Goal: Information Seeking & Learning: Learn about a topic

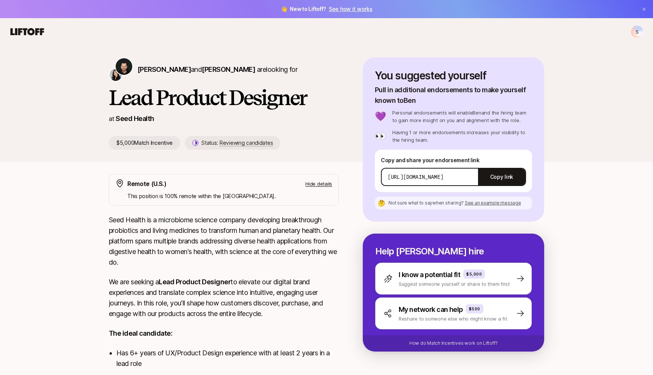
click at [283, 33] on div "S" at bounding box center [326, 32] width 635 height 14
click at [354, 9] on link "See how it works" at bounding box center [351, 9] width 44 height 6
click at [150, 71] on span "[PERSON_NAME]" at bounding box center [164, 69] width 53 height 8
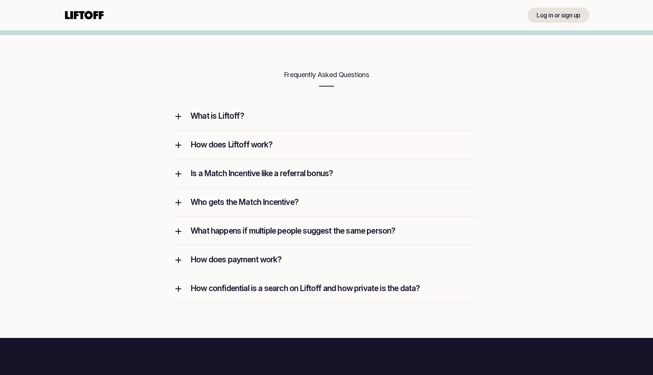
scroll to position [971, 0]
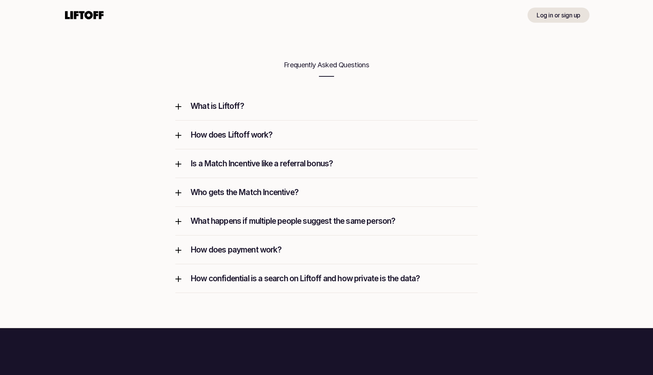
click at [212, 105] on p "What is Liftoff?" at bounding box center [333, 106] width 287 height 10
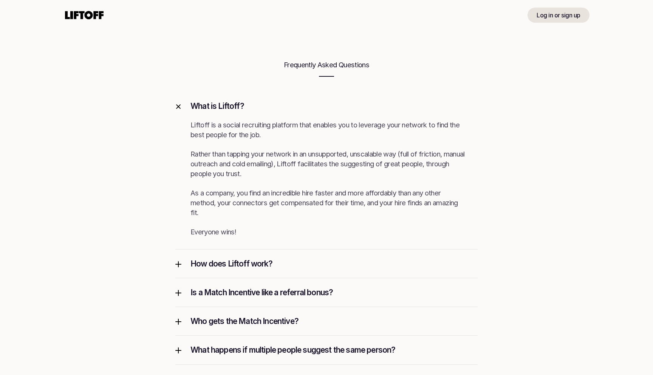
click at [248, 263] on p "How does Liftoff work?" at bounding box center [333, 263] width 287 height 10
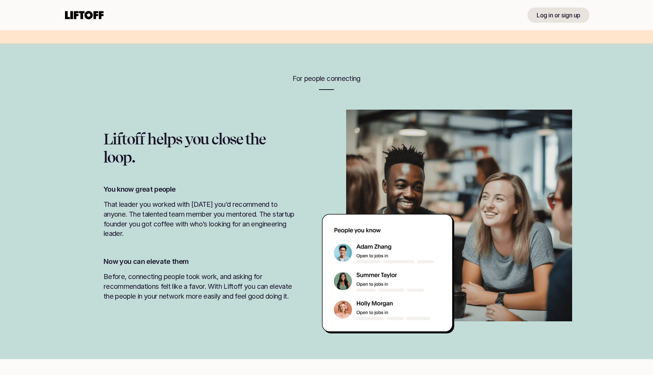
scroll to position [608, 0]
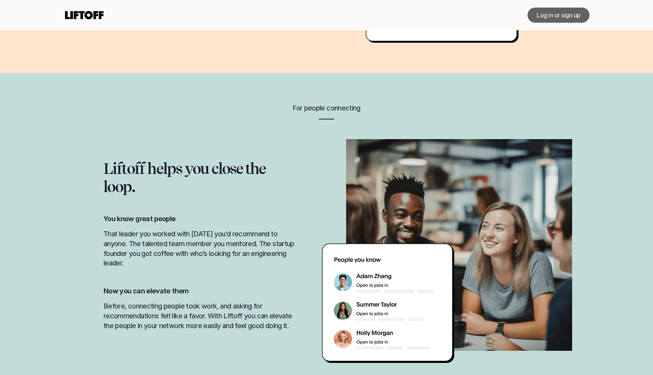
click at [563, 18] on p "Log in or sign up" at bounding box center [559, 15] width 44 height 9
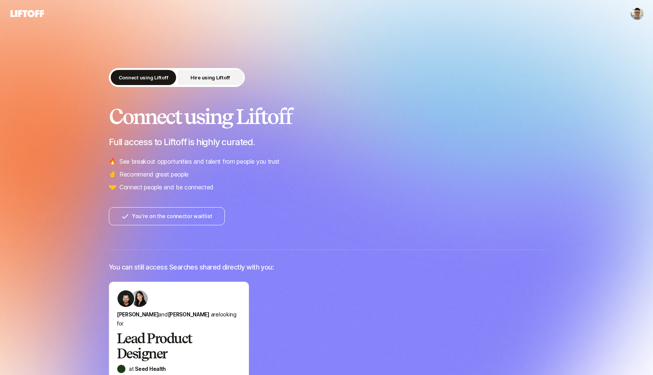
click at [188, 74] on button "Hire using Liftoff" at bounding box center [210, 77] width 65 height 15
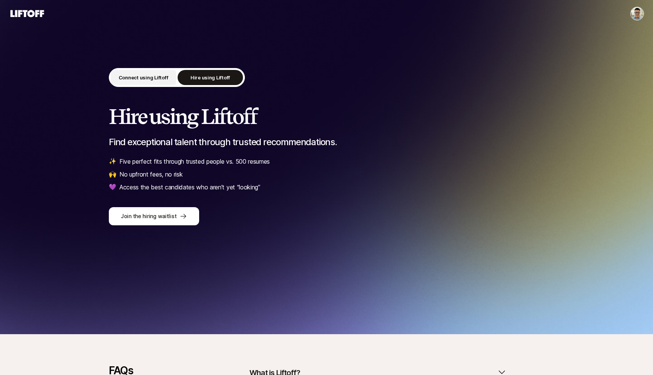
click at [142, 76] on p "Connect using Liftoff" at bounding box center [144, 78] width 50 height 8
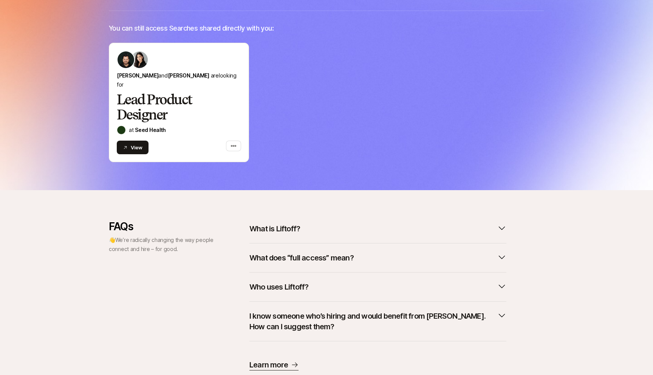
scroll to position [255, 0]
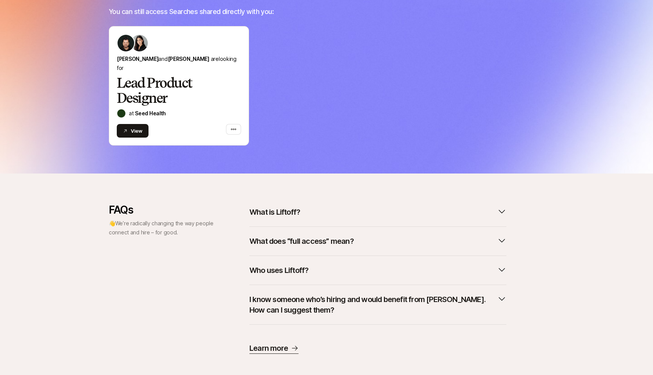
click at [362, 233] on button "What does “full access” mean?" at bounding box center [377, 241] width 257 height 17
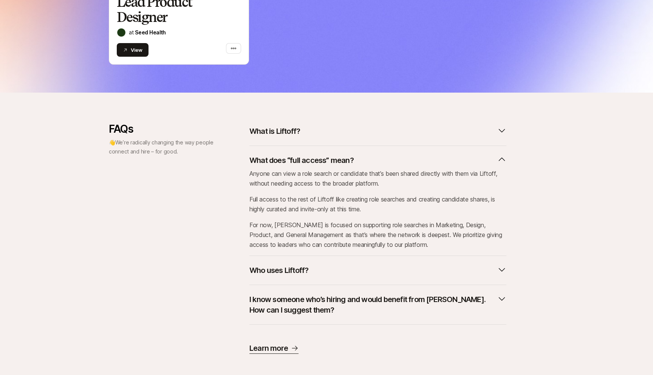
scroll to position [0, 0]
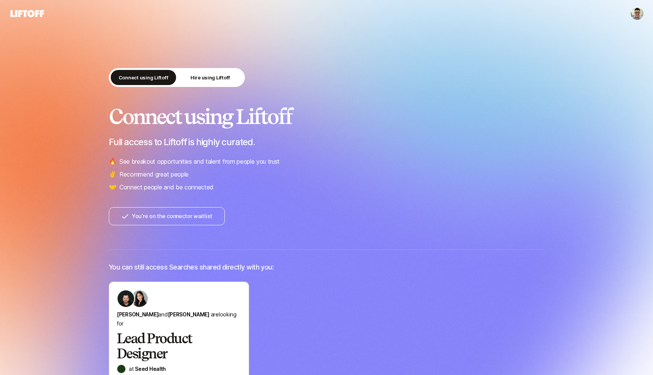
click at [639, 15] on html "Connect using Liftoff Hire using Liftoff Connect using Liftoff Full access to L…" at bounding box center [326, 187] width 653 height 375
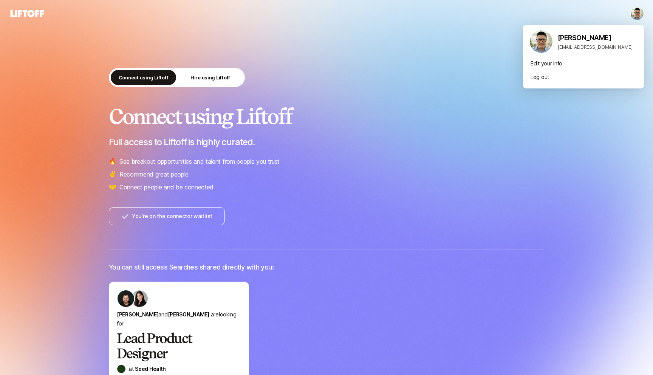
click at [381, 53] on html "Connect using Liftoff Hire using Liftoff Connect using Liftoff Full access to L…" at bounding box center [326, 187] width 653 height 375
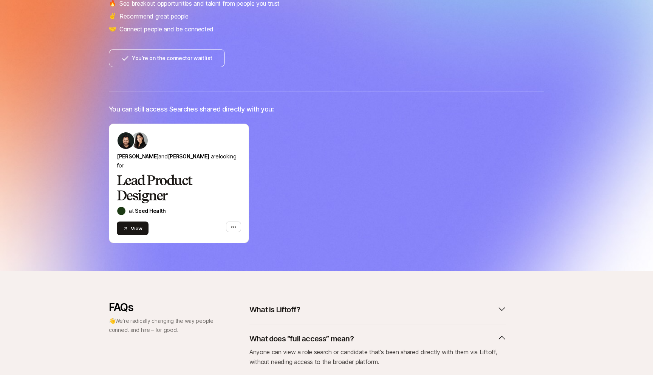
scroll to position [211, 0]
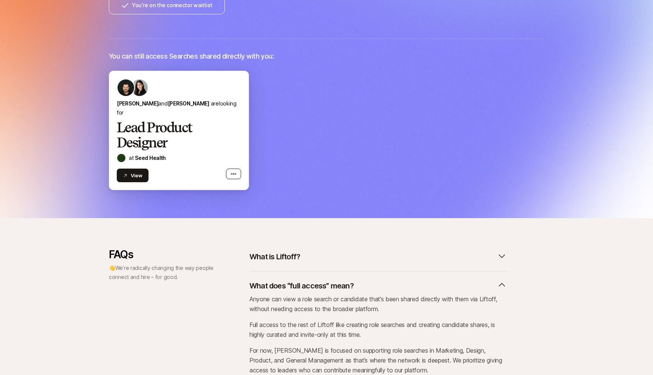
click at [237, 169] on div "button" at bounding box center [233, 174] width 15 height 11
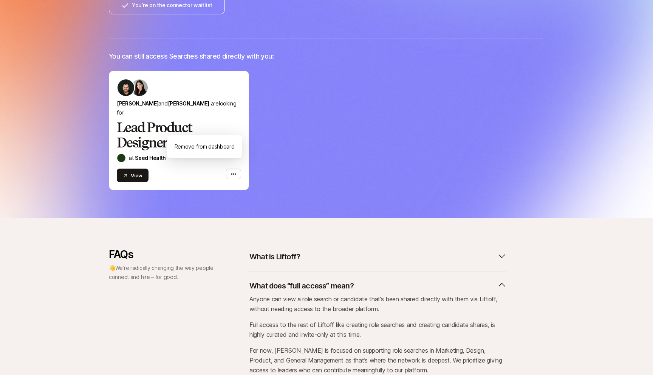
click at [301, 167] on div "[PERSON_NAME] and [PERSON_NAME] are looking for Lead Product Designer at Seed H…" at bounding box center [326, 130] width 435 height 119
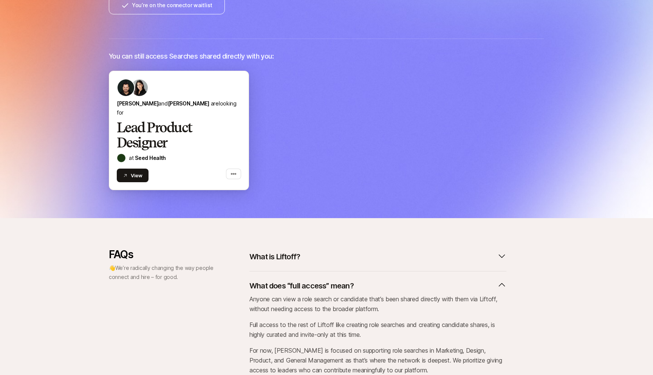
click at [188, 165] on div "View" at bounding box center [179, 173] width 124 height 17
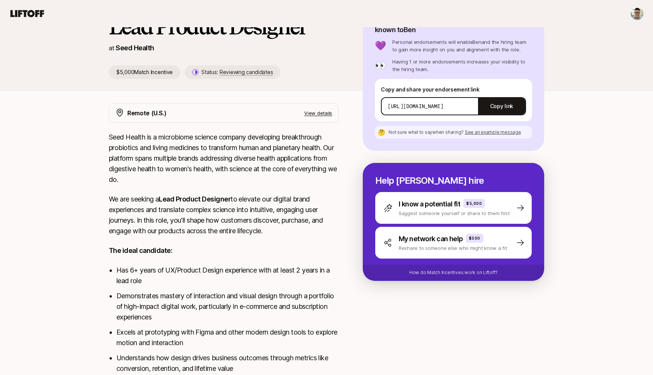
scroll to position [108, 0]
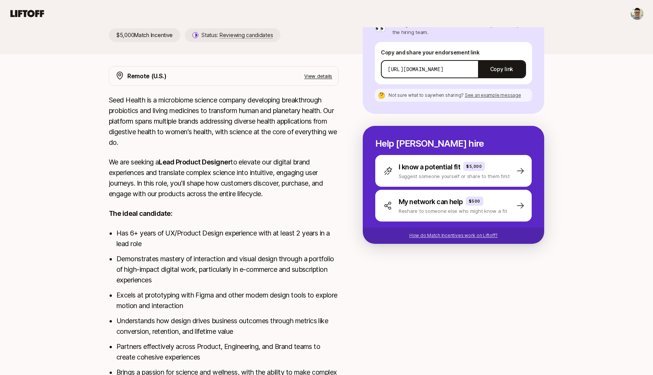
click at [433, 233] on p "How do Match Incentives work on Liftoff?" at bounding box center [453, 235] width 88 height 7
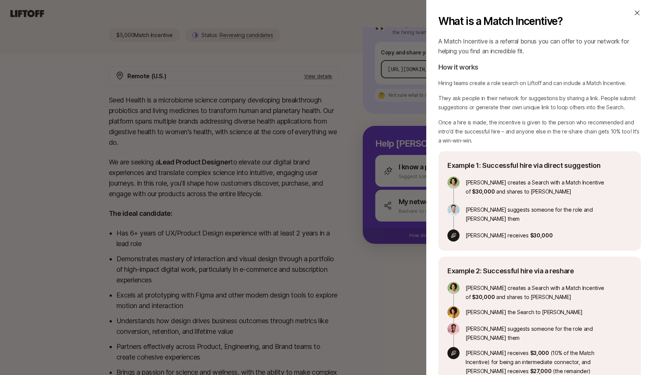
scroll to position [7, 0]
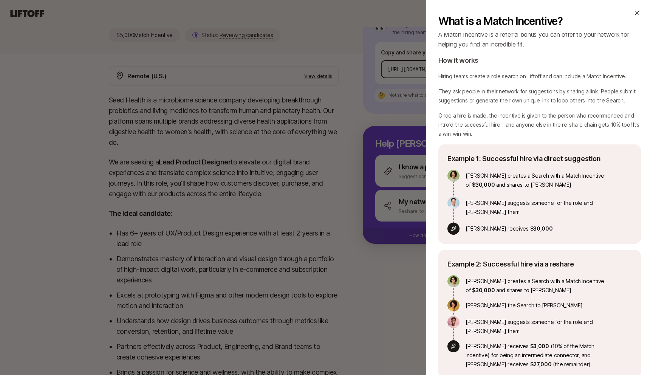
click at [320, 96] on div "What is a Match Incentive? A Match Incentive is a referral bonus you can offer …" at bounding box center [326, 187] width 653 height 375
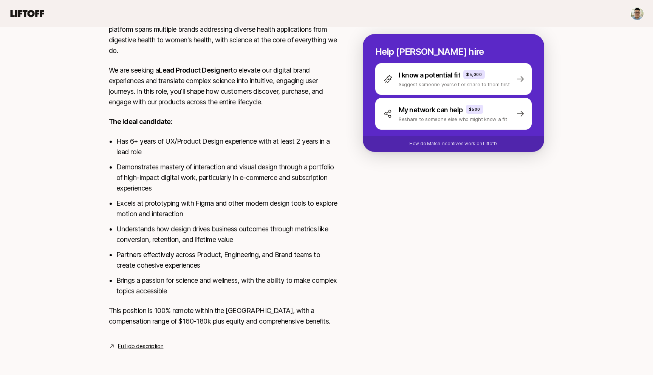
scroll to position [0, 0]
